Goal: Find specific page/section: Find specific page/section

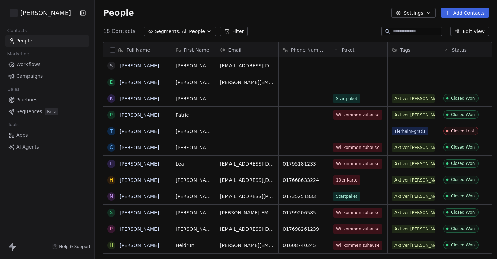
scroll to position [228, 406]
click at [363, 80] on div "grid" at bounding box center [359, 82] width 58 height 16
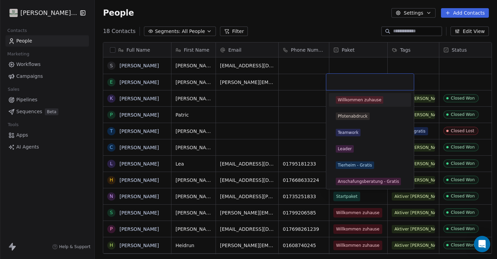
click at [359, 100] on div "Willkommen zuhause" at bounding box center [359, 100] width 43 height 6
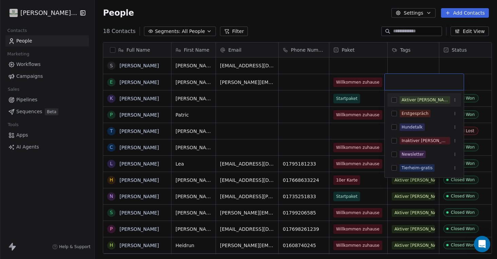
click at [418, 99] on div "Aktiver [PERSON_NAME]" at bounding box center [425, 100] width 47 height 6
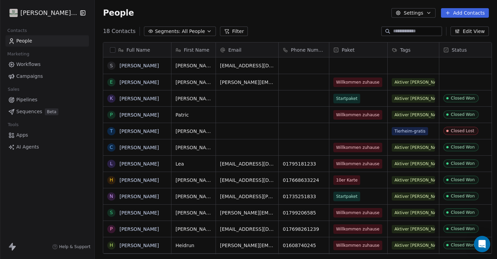
click at [474, 83] on html "[PERSON_NAME]'s Way Contacts People Marketing Workflows Campaigns Sales Pipelin…" at bounding box center [248, 129] width 497 height 259
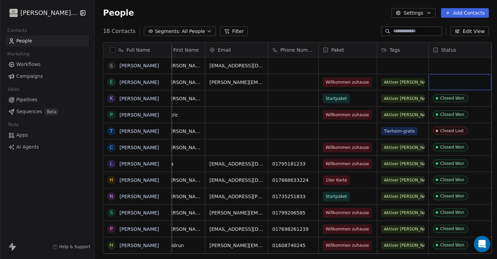
click at [456, 81] on div "grid" at bounding box center [460, 82] width 63 height 16
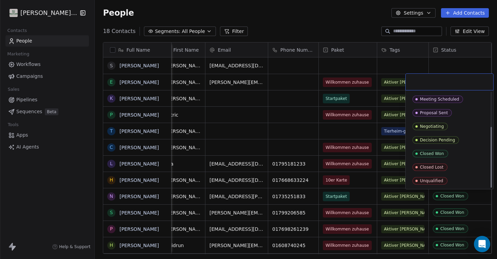
scroll to position [54, 0]
click at [440, 152] on div "Closed Won" at bounding box center [432, 153] width 24 height 5
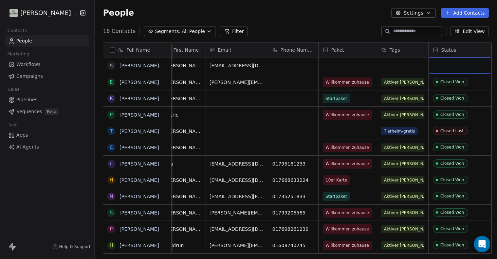
click at [454, 66] on div "grid" at bounding box center [460, 65] width 63 height 16
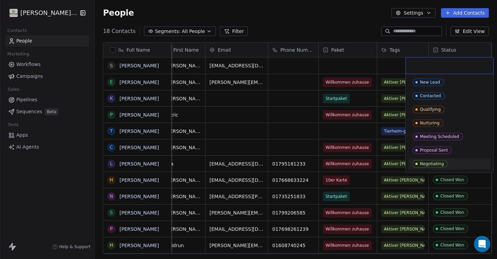
click at [434, 164] on div "Negotiating" at bounding box center [432, 163] width 24 height 5
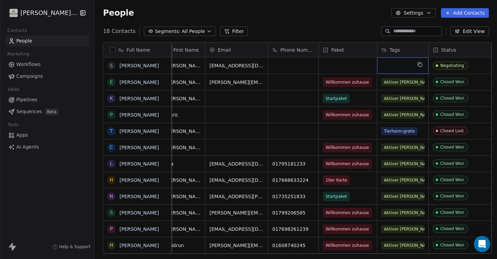
click at [399, 65] on div "grid" at bounding box center [403, 65] width 51 height 16
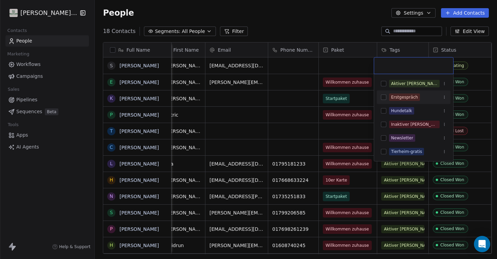
click at [384, 95] on button "Suggestions" at bounding box center [383, 96] width 5 height 5
click at [294, 65] on html "[PERSON_NAME]'s Way Contacts People Marketing Workflows Campaigns Sales Pipelin…" at bounding box center [248, 129] width 497 height 259
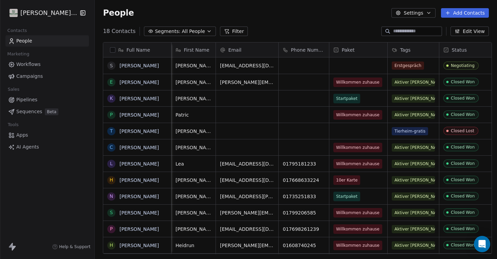
scroll to position [0, 0]
